Goal: Complete Application Form: Complete application form

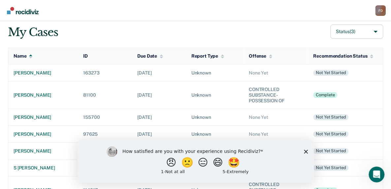
scroll to position [53, 0]
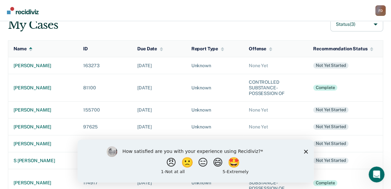
click at [268, 150] on polygon "Close survey" at bounding box center [306, 151] width 4 height 4
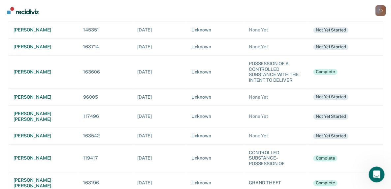
scroll to position [352, 0]
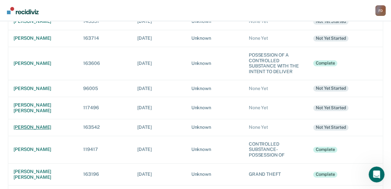
click at [36, 124] on div "[PERSON_NAME]" at bounding box center [43, 127] width 59 height 6
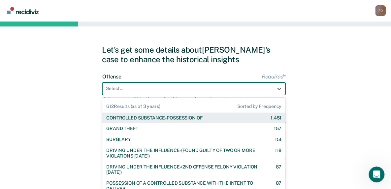
scroll to position [24, 0]
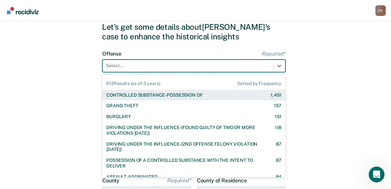
click at [148, 72] on div "612 results available. Use Up and Down to choose options, press Enter to select…" at bounding box center [193, 65] width 183 height 13
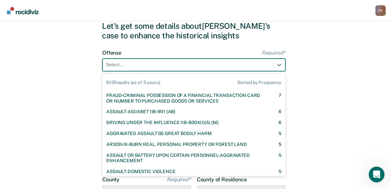
scroll to position [775, 0]
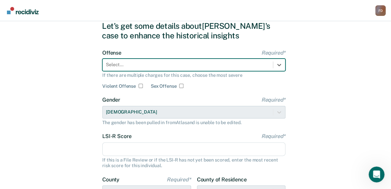
click at [172, 62] on div at bounding box center [188, 64] width 164 height 7
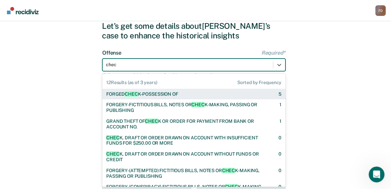
type input "check"
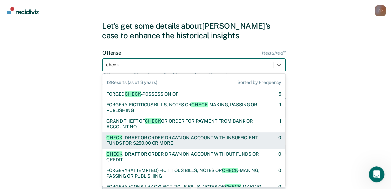
click at [167, 137] on div "CHECK , DRAFT OR ORDER DRAWN ON ACCOUNT WITH INSUFFICIENT FUNDS FOR $250.00 OR …" at bounding box center [186, 140] width 161 height 11
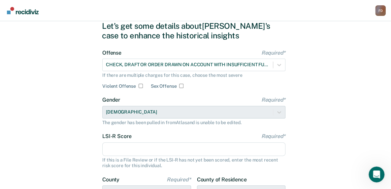
click at [132, 145] on input "LSI-R Score Required*" at bounding box center [193, 149] width 183 height 14
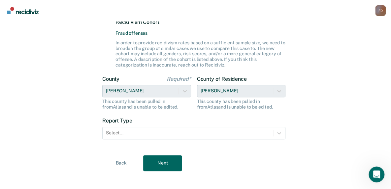
scroll to position [184, 0]
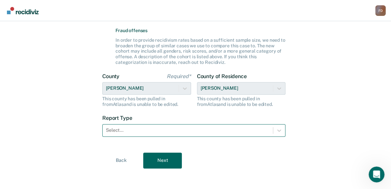
type input "17"
click at [221, 130] on div at bounding box center [188, 129] width 164 height 7
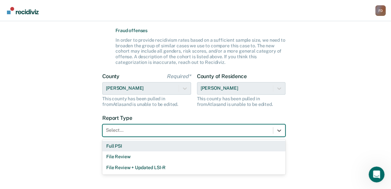
click at [182, 148] on div "Full PSI" at bounding box center [193, 145] width 183 height 11
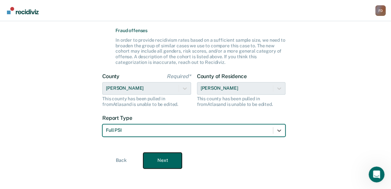
click at [172, 160] on button "Next" at bounding box center [162, 160] width 39 height 16
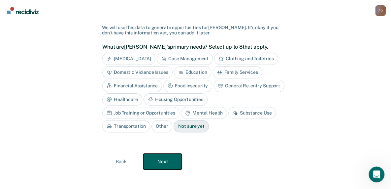
scroll to position [0, 0]
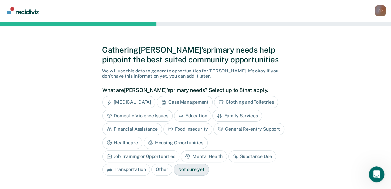
click at [174, 169] on div "Not sure yet" at bounding box center [191, 169] width 35 height 12
click at [174, 165] on div "Not sure yet" at bounding box center [191, 169] width 35 height 12
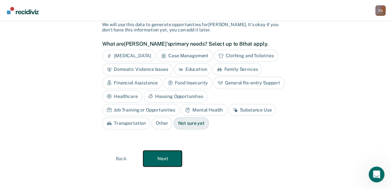
click at [170, 154] on button "Next" at bounding box center [162, 158] width 39 height 16
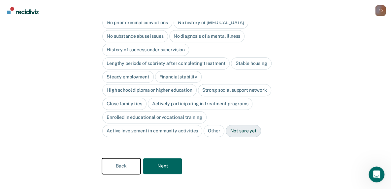
click at [122, 158] on button "Back" at bounding box center [121, 166] width 39 height 16
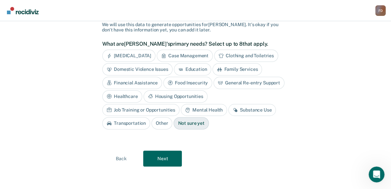
click at [172, 117] on div "Other" at bounding box center [162, 123] width 21 height 12
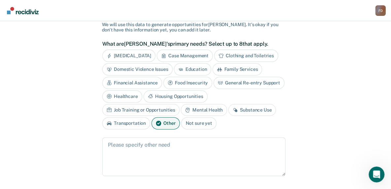
click at [152, 80] on div "Financial Assistance" at bounding box center [132, 83] width 60 height 12
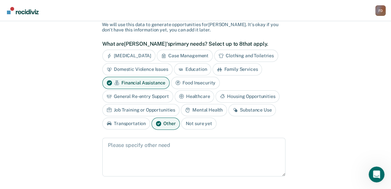
click at [157, 121] on icon at bounding box center [158, 123] width 5 height 5
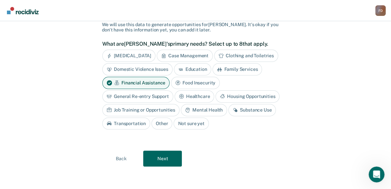
click at [159, 95] on div "General Re-entry Support" at bounding box center [137, 96] width 71 height 12
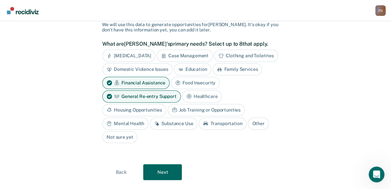
click at [166, 104] on div "Housing Opportunities" at bounding box center [134, 110] width 64 height 12
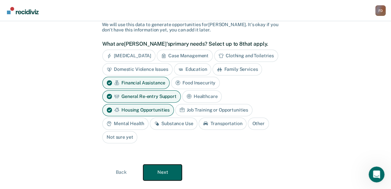
click at [169, 167] on button "Next" at bounding box center [162, 172] width 39 height 16
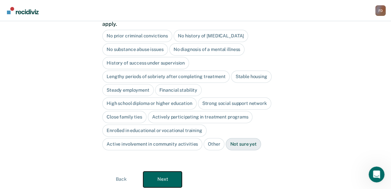
scroll to position [0, 0]
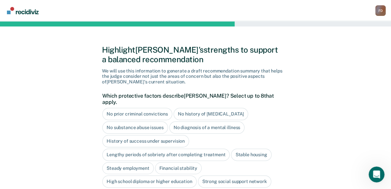
click at [221, 121] on div "No diagnosis of a mental illness" at bounding box center [207, 127] width 76 height 12
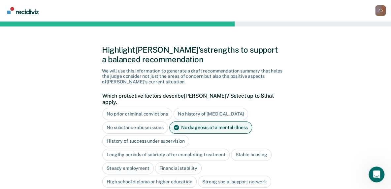
click at [153, 121] on div "No substance abuse issues" at bounding box center [135, 127] width 66 height 12
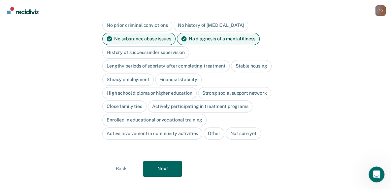
scroll to position [91, 0]
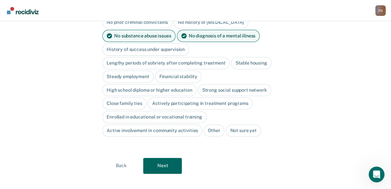
click at [249, 57] on div "Stable housing" at bounding box center [251, 63] width 40 height 12
click at [145, 70] on div "Steady employment" at bounding box center [128, 76] width 52 height 12
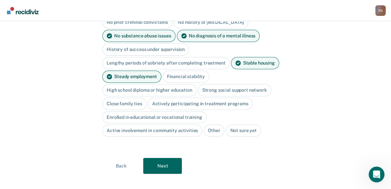
click at [163, 84] on div "High school diploma or higher education" at bounding box center [149, 90] width 94 height 12
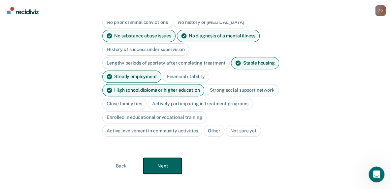
click at [163, 157] on button "Next" at bounding box center [162, 165] width 39 height 16
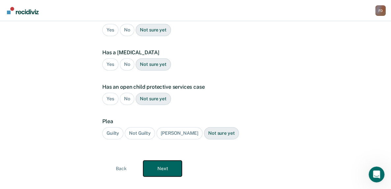
scroll to position [0, 0]
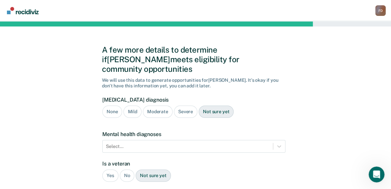
click at [111, 105] on div "None" at bounding box center [112, 111] width 20 height 12
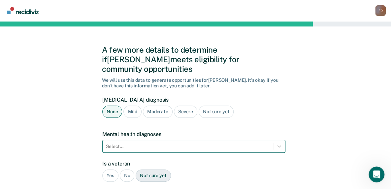
scroll to position [58, 0]
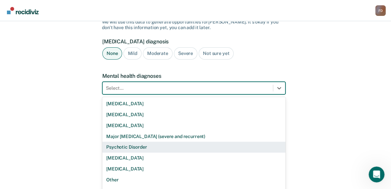
click at [147, 94] on div "9 results available. Use Up and Down to choose options, press Enter to select t…" at bounding box center [193, 88] width 183 height 13
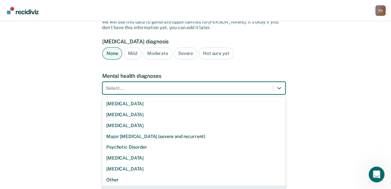
click at [129, 185] on div "None" at bounding box center [193, 190] width 183 height 11
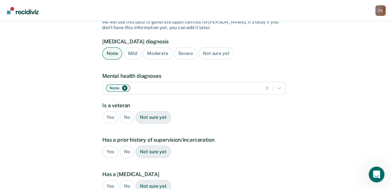
click at [110, 145] on div "Yes" at bounding box center [110, 151] width 16 height 12
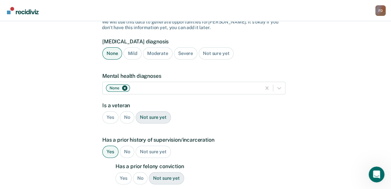
click at [124, 172] on div "Yes" at bounding box center [124, 178] width 16 height 12
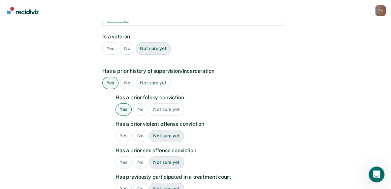
scroll to position [145, 0]
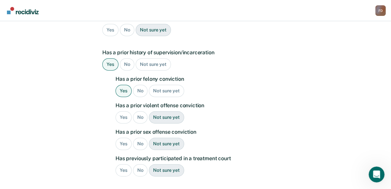
click at [124, 111] on div "Yes" at bounding box center [124, 117] width 16 height 12
click at [140, 137] on div "No" at bounding box center [140, 143] width 15 height 12
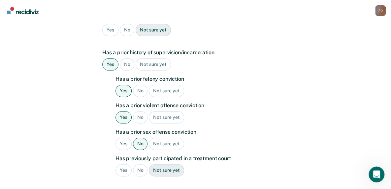
click at [141, 164] on div "No" at bounding box center [140, 170] width 15 height 12
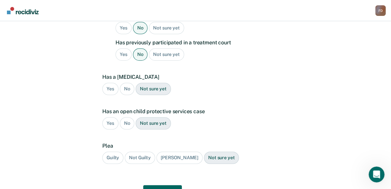
scroll to position [261, 0]
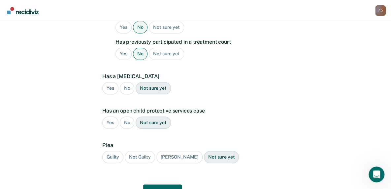
click at [127, 82] on div "No" at bounding box center [127, 88] width 15 height 12
click at [126, 116] on div "No" at bounding box center [127, 122] width 15 height 12
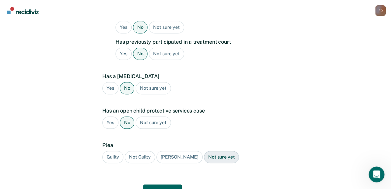
click at [143, 151] on div "Not Guilty" at bounding box center [140, 157] width 30 height 12
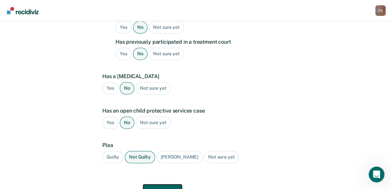
click at [168, 184] on button "Next" at bounding box center [162, 192] width 39 height 16
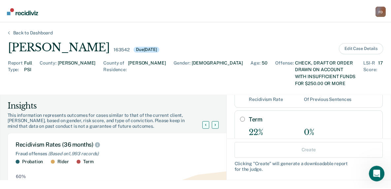
scroll to position [107, 0]
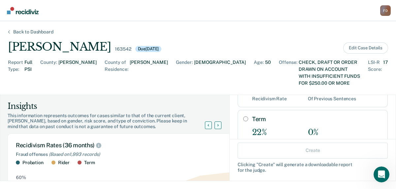
click at [243, 116] on input "Term" at bounding box center [245, 118] width 5 height 5
radio input "true"
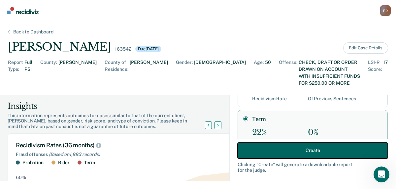
click at [268, 149] on button "Create" at bounding box center [313, 150] width 150 height 16
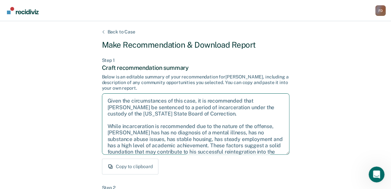
scroll to position [42, 0]
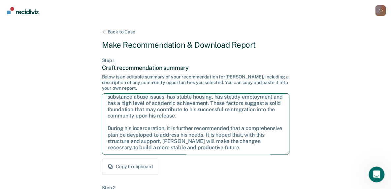
drag, startPoint x: 106, startPoint y: 100, endPoint x: 294, endPoint y: 164, distance: 197.7
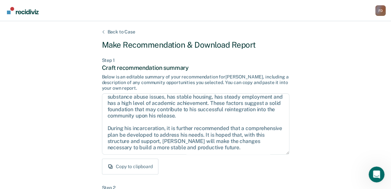
click at [239, 166] on div "Copy to clipboard" at bounding box center [196, 166] width 188 height 16
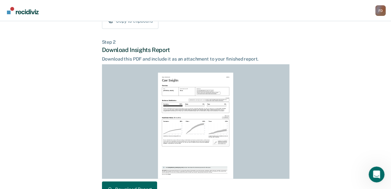
scroll to position [188, 0]
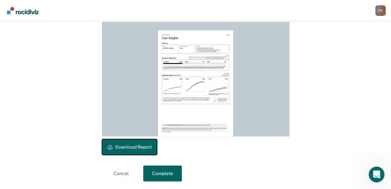
click at [144, 143] on button "Download Report" at bounding box center [129, 147] width 55 height 16
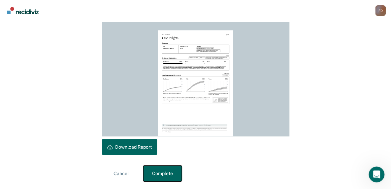
click at [167, 172] on button "Complete" at bounding box center [162, 173] width 39 height 16
